Goal: Check status

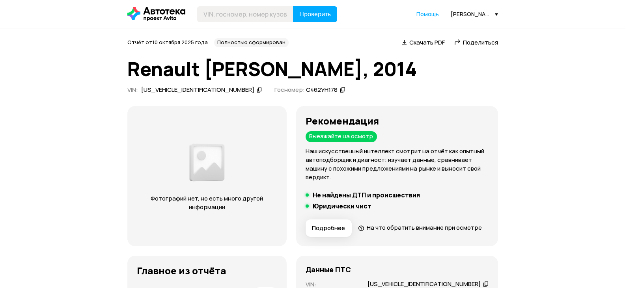
click at [157, 17] on icon at bounding box center [156, 14] width 58 height 14
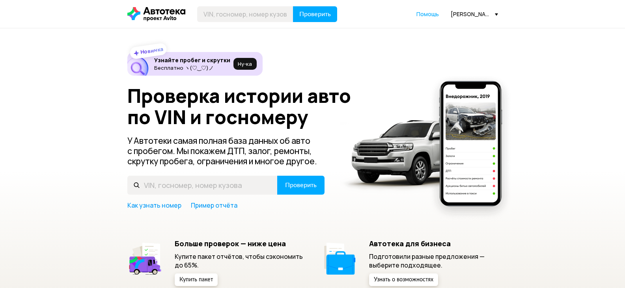
click at [478, 17] on div "[PERSON_NAME][EMAIL_ADDRESS][DOMAIN_NAME]" at bounding box center [474, 13] width 47 height 7
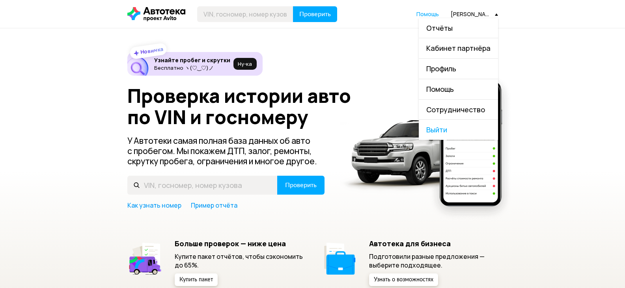
click at [458, 26] on link "Отчёты" at bounding box center [458, 28] width 79 height 20
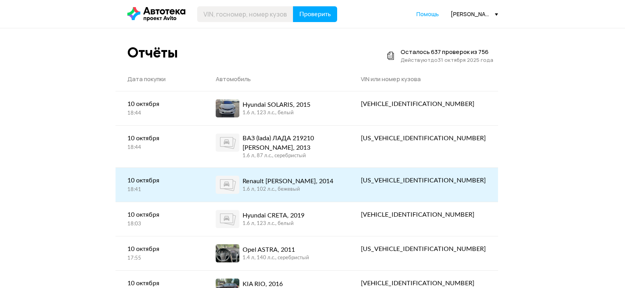
click at [337, 184] on div "Renault [PERSON_NAME], 2014 1.6 л, 102 л.c., бежевый" at bounding box center [276, 185] width 121 height 18
